Goal: Transaction & Acquisition: Purchase product/service

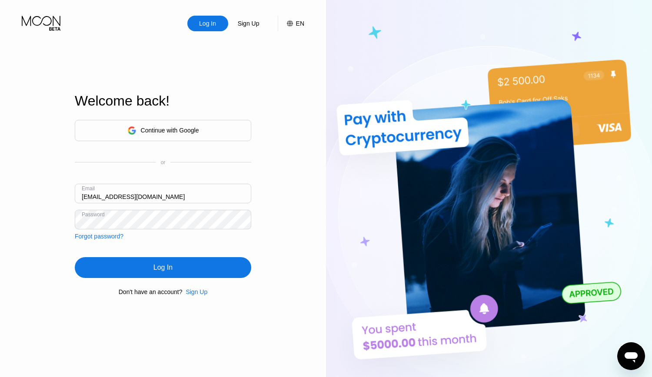
click at [152, 265] on div "Log In" at bounding box center [163, 267] width 177 height 21
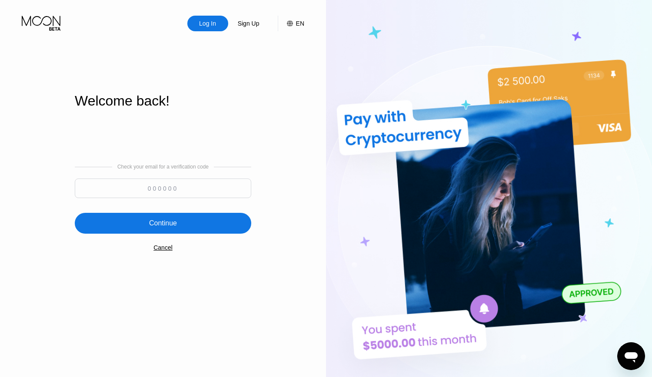
click at [184, 190] on input at bounding box center [163, 189] width 177 height 20
paste input "845977"
type input "845977"
click at [170, 221] on div "Continue" at bounding box center [163, 223] width 28 height 9
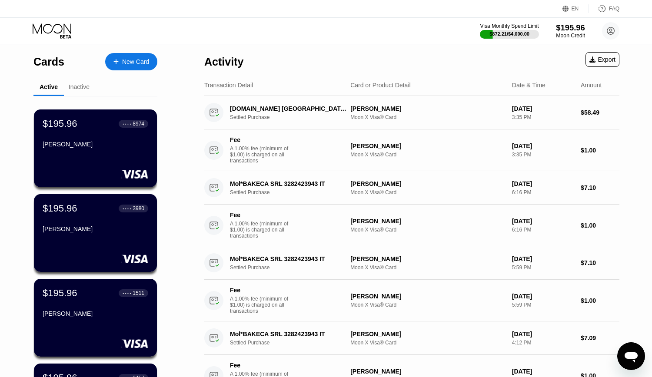
click at [570, 30] on div "$195.96" at bounding box center [570, 27] width 29 height 9
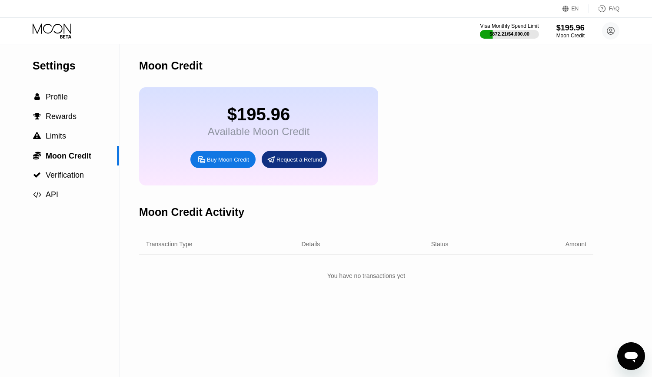
click at [223, 163] on div "Buy Moon Credit" at bounding box center [228, 159] width 42 height 7
type input "0"
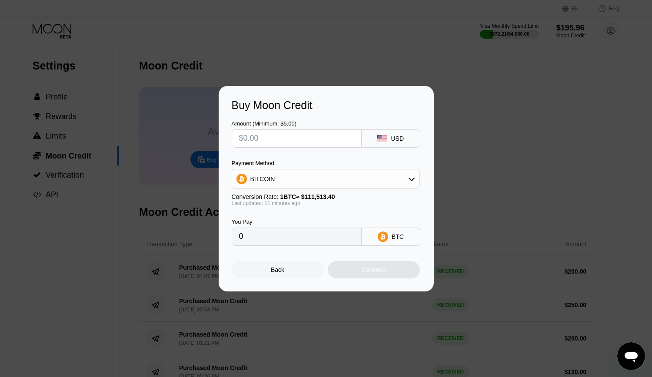
click at [272, 139] on input "text" at bounding box center [296, 138] width 115 height 17
type input "$2"
type input "0.00001793"
type input "$20"
type input "0.00017928"
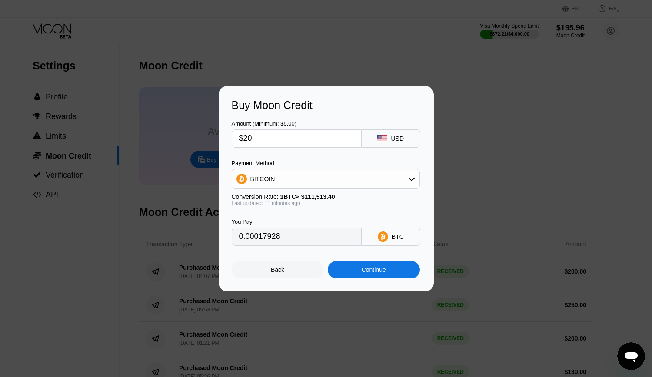
type input "$200"
type input "0.00179279"
type input "$200"
click at [380, 271] on div "Continue" at bounding box center [374, 270] width 24 height 7
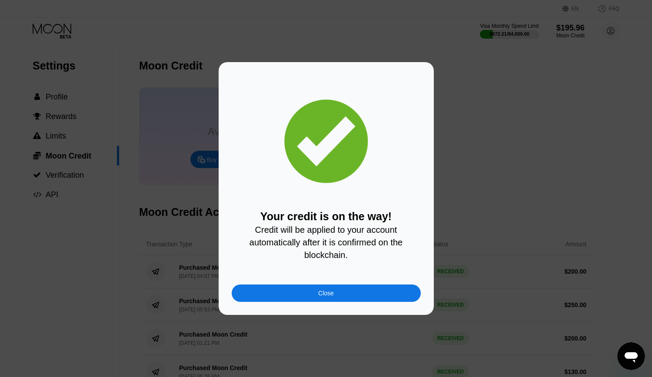
click at [328, 297] on div "Close" at bounding box center [326, 293] width 16 height 7
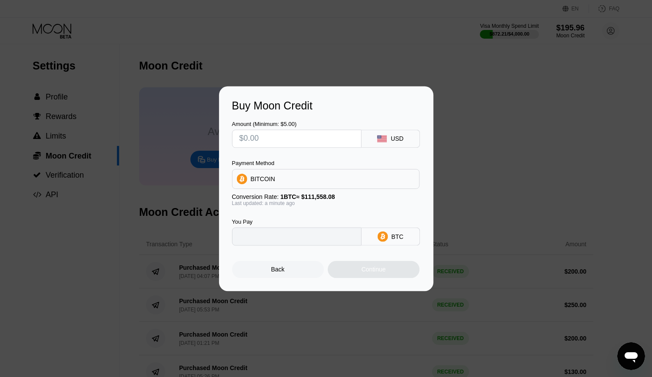
type input "0"
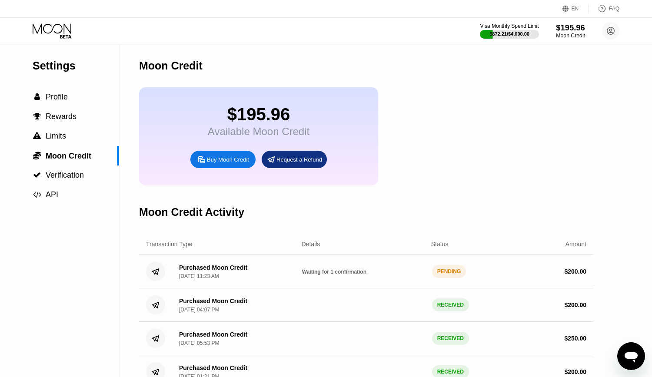
click at [581, 26] on div "$195.96" at bounding box center [570, 27] width 29 height 9
click at [574, 24] on div "$195.96" at bounding box center [570, 27] width 29 height 9
click at [576, 19] on div "Visa Monthly Spend Limit $872.21 / $4,000.00 $195.96 Moon Credit [EMAIL_ADDRESS…" at bounding box center [326, 31] width 652 height 26
click at [570, 30] on div "$195.96" at bounding box center [571, 27] width 28 height 9
click at [579, 25] on div "$195.96" at bounding box center [570, 27] width 29 height 9
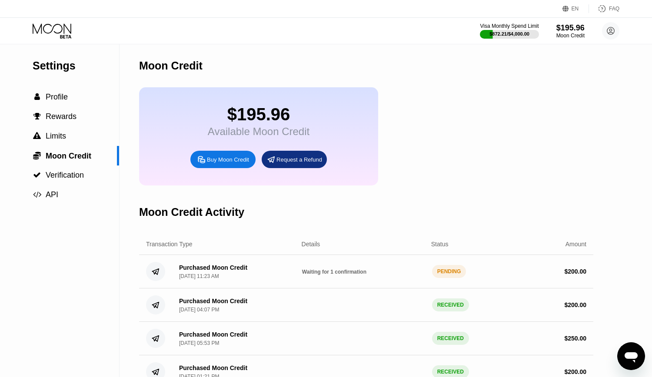
click at [54, 35] on icon at bounding box center [53, 30] width 40 height 15
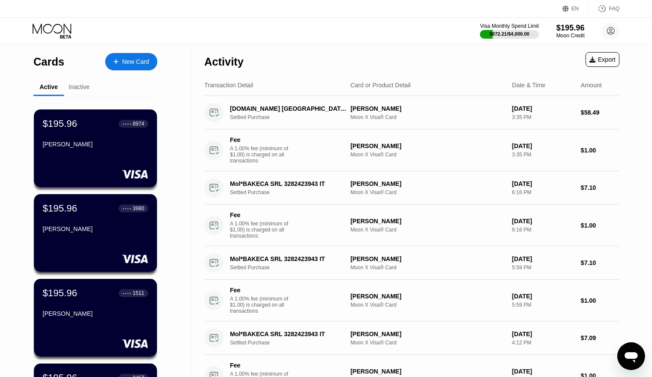
click at [571, 26] on div "$195.96" at bounding box center [571, 27] width 28 height 9
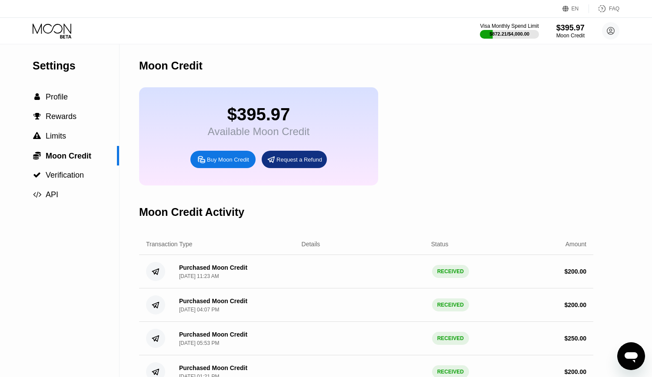
click at [490, 153] on div "$395.97 Available Moon Credit Buy Moon Credit Request a Refund" at bounding box center [366, 136] width 454 height 98
click at [468, 175] on div "$395.97 Available Moon Credit Buy Moon Credit Request a Refund" at bounding box center [366, 136] width 454 height 98
click at [39, 26] on icon at bounding box center [53, 30] width 40 height 15
